Goal: Register for event/course

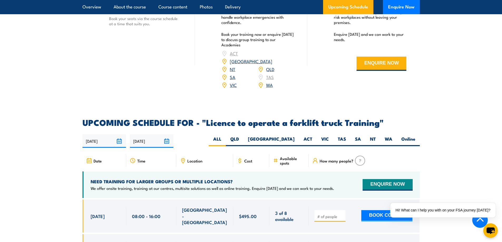
scroll to position [843, 0]
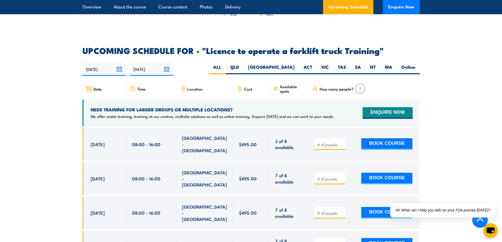
click at [200, 87] on span "Location" at bounding box center [194, 89] width 15 height 4
click at [193, 87] on span "Location" at bounding box center [194, 89] width 15 height 4
click at [142, 86] on div "Time" at bounding box center [151, 89] width 50 height 13
click at [328, 64] on label "VIC" at bounding box center [325, 69] width 17 height 10
click at [329, 64] on input "VIC" at bounding box center [330, 65] width 3 height 3
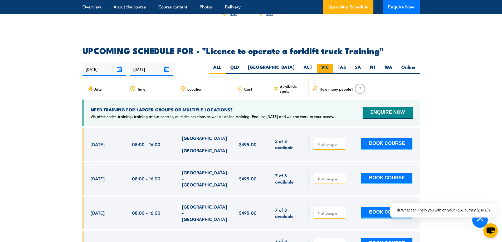
radio input "true"
click at [323, 64] on label "VIC" at bounding box center [325, 69] width 17 height 10
click at [329, 64] on input "VIC" at bounding box center [330, 65] width 3 height 3
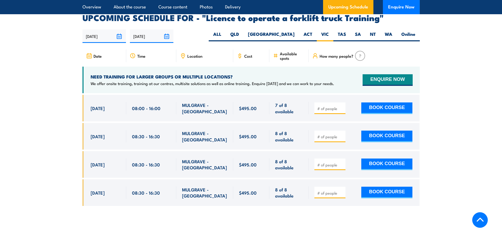
scroll to position [882, 0]
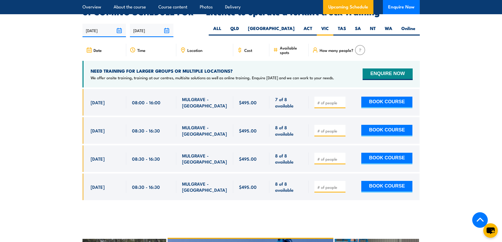
click at [338, 100] on input "number" at bounding box center [330, 102] width 26 height 5
click at [342, 100] on input "1" at bounding box center [330, 102] width 26 height 5
click at [342, 100] on input "2" at bounding box center [330, 102] width 26 height 5
click at [342, 100] on input "3" at bounding box center [330, 102] width 26 height 5
type input "4"
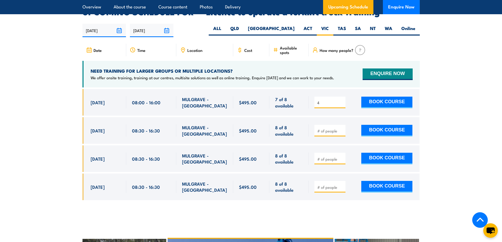
click at [342, 100] on input "4" at bounding box center [330, 102] width 26 height 5
click at [275, 117] on div "8 of 8 available" at bounding box center [288, 130] width 39 height 27
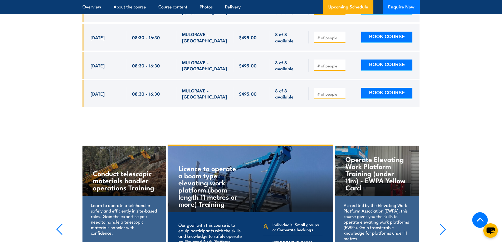
scroll to position [1067, 0]
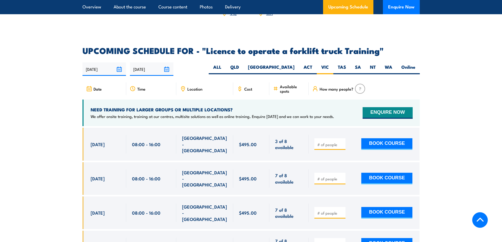
scroll to position [843, 0]
